Goal: Information Seeking & Learning: Learn about a topic

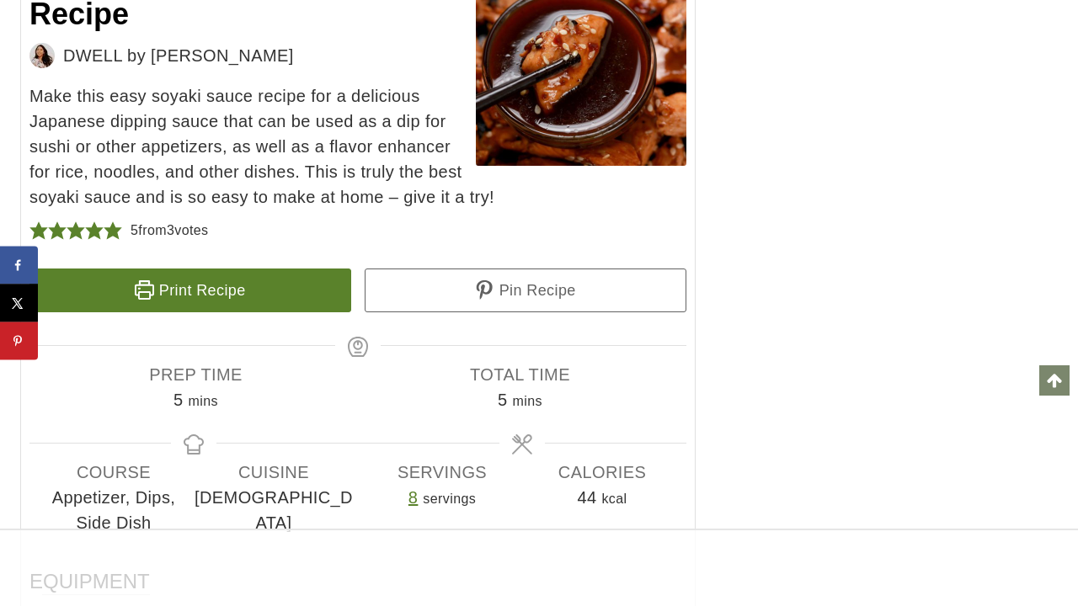
scroll to position [6820, 0]
